Goal: Transaction & Acquisition: Purchase product/service

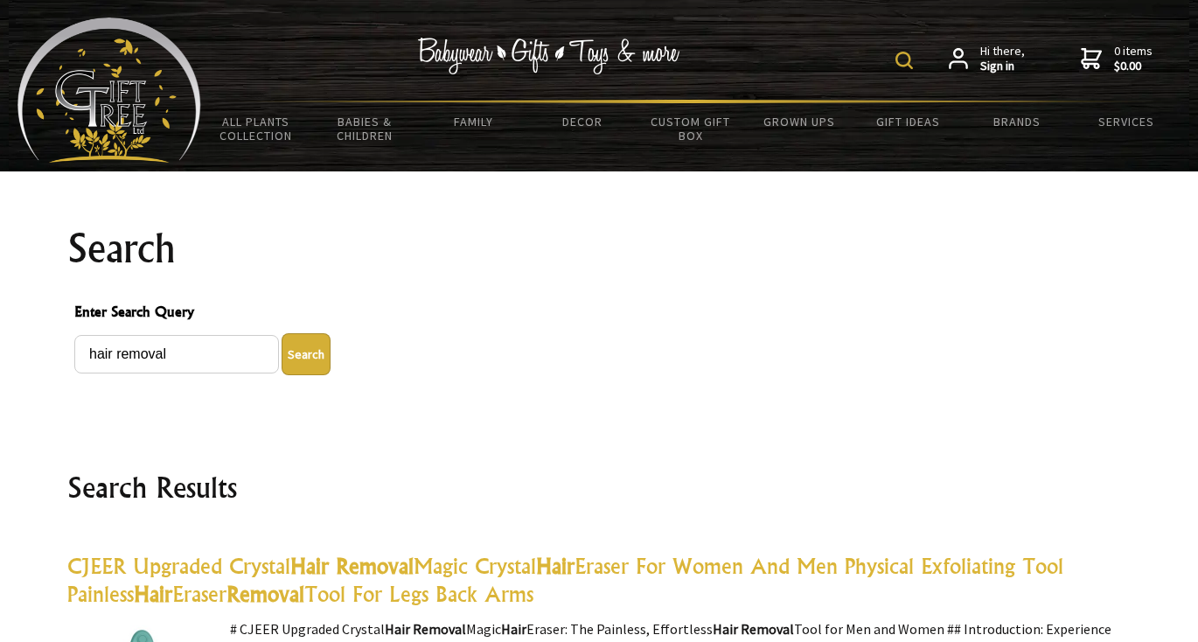
click at [1137, 56] on span "0 items $0.00" at bounding box center [1133, 58] width 38 height 31
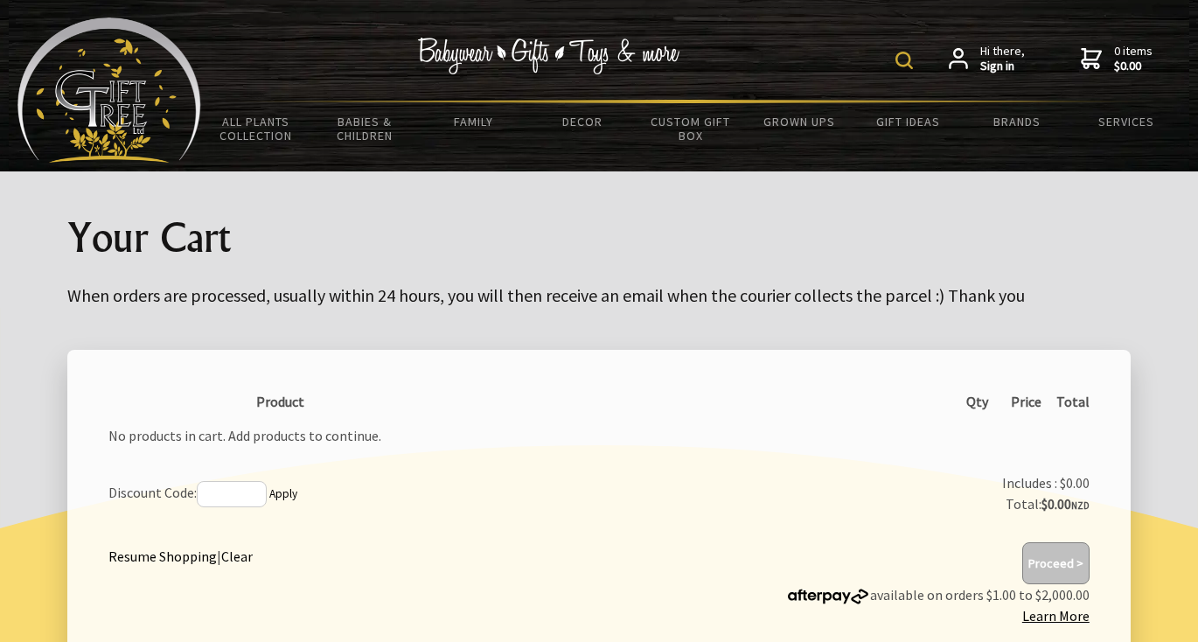
click at [897, 62] on img at bounding box center [904, 60] width 17 height 17
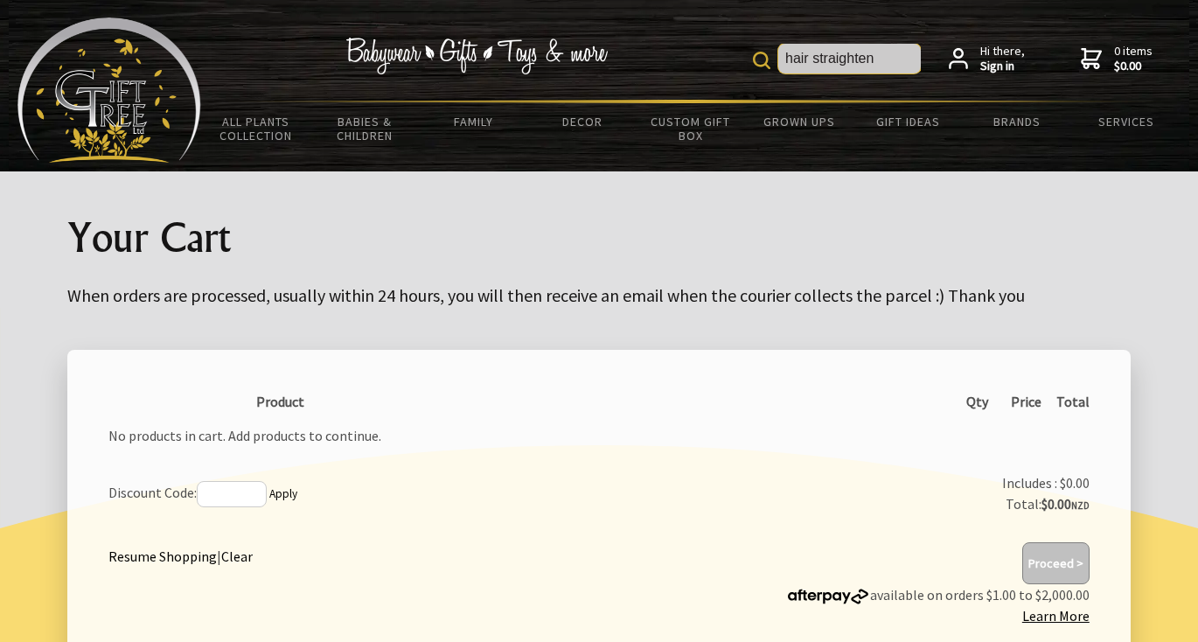
type input "hair straighten"
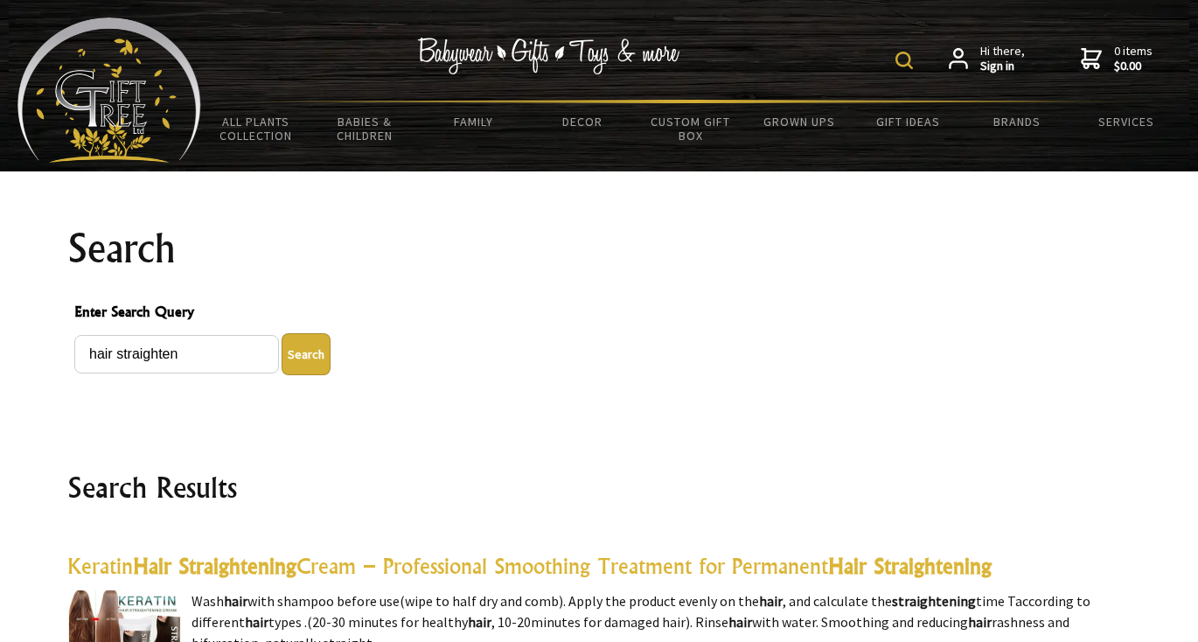
click at [903, 60] on img at bounding box center [904, 60] width 17 height 17
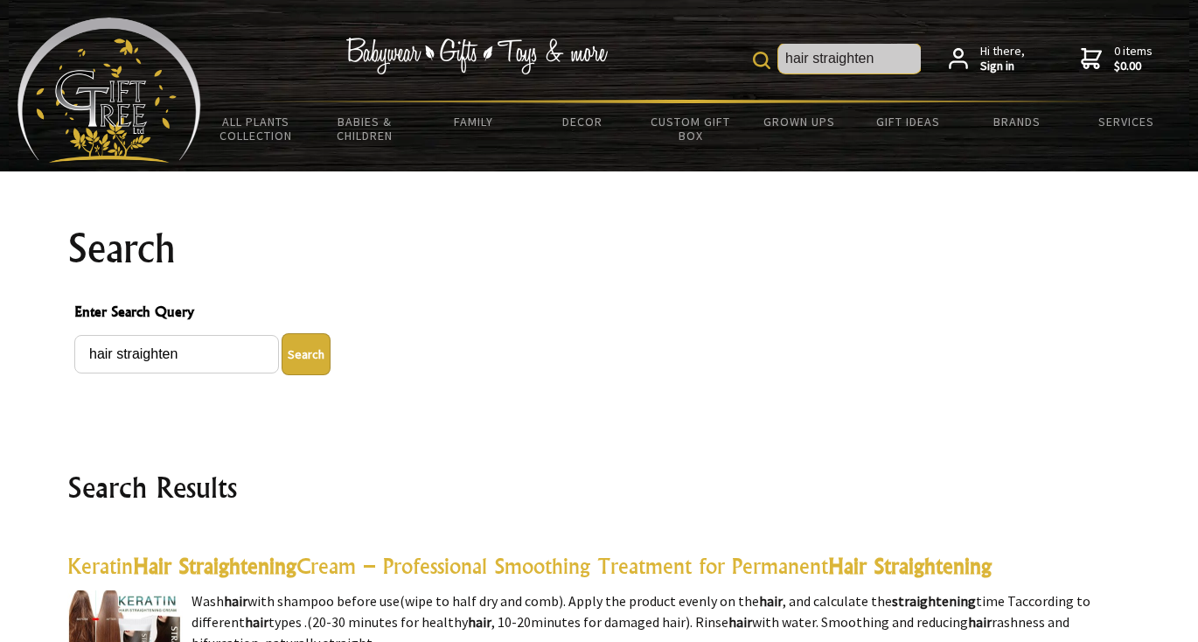
drag, startPoint x: 903, startPoint y: 60, endPoint x: 771, endPoint y: 60, distance: 132.1
click at [771, 60] on form "hair straighten" at bounding box center [837, 59] width 168 height 31
type input "numoya"
